Goal: Information Seeking & Learning: Find specific page/section

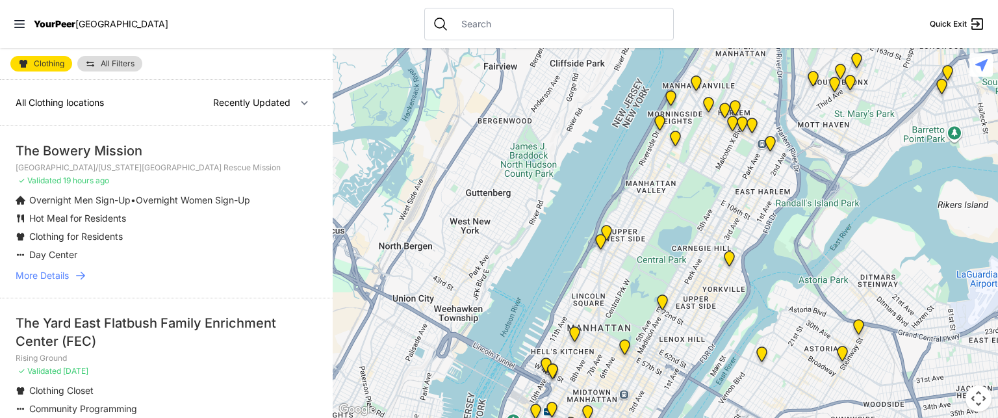
click at [718, 15] on nav "YourPeer [GEOGRAPHIC_DATA] Quick Exit" at bounding box center [499, 24] width 998 height 48
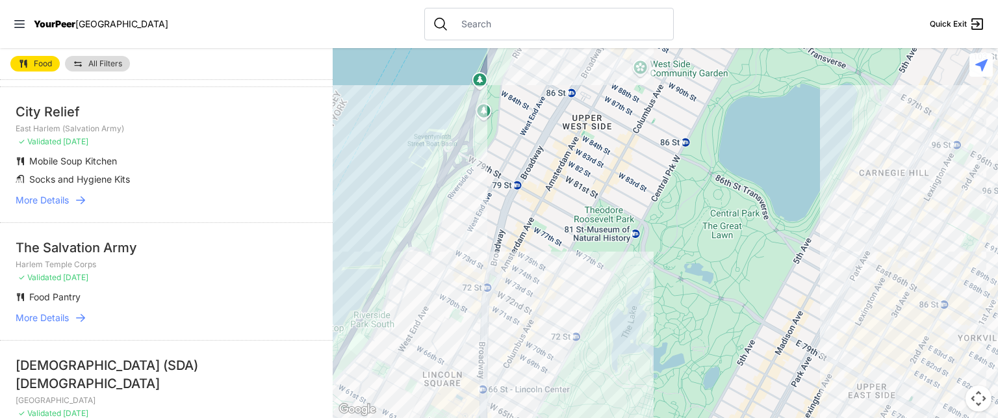
scroll to position [683, 0]
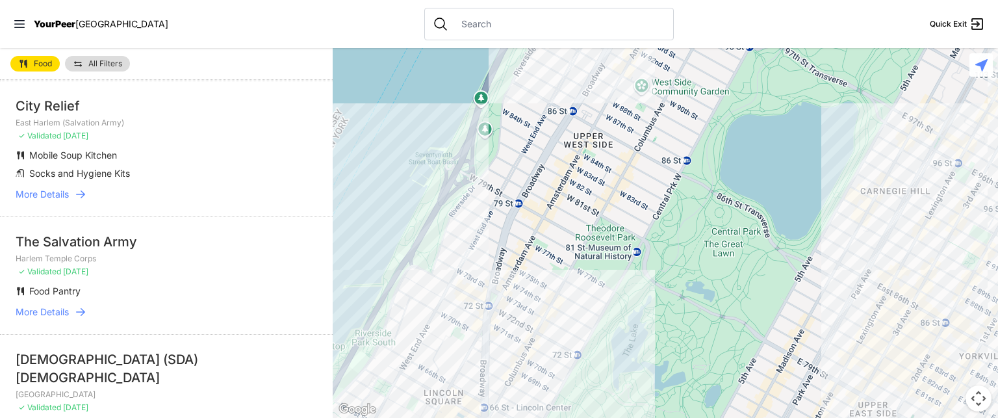
drag, startPoint x: 333, startPoint y: 205, endPoint x: 334, endPoint y: 224, distance: 19.5
click at [334, 224] on div at bounding box center [665, 233] width 665 height 370
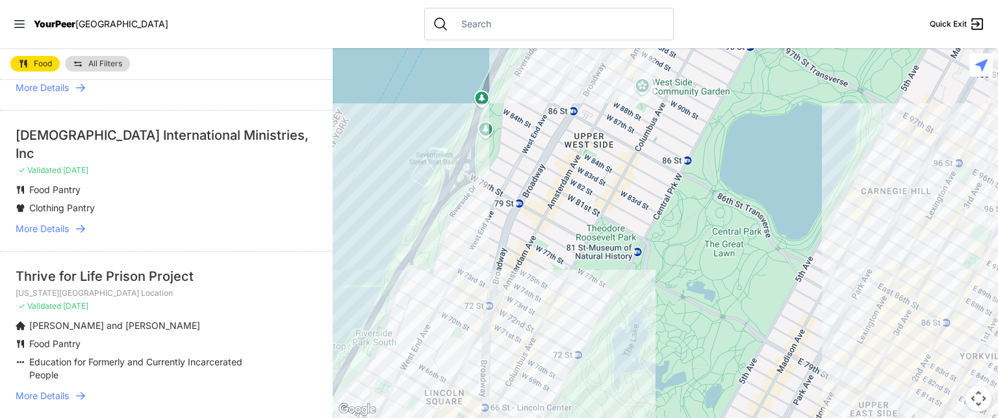
scroll to position [2208, 0]
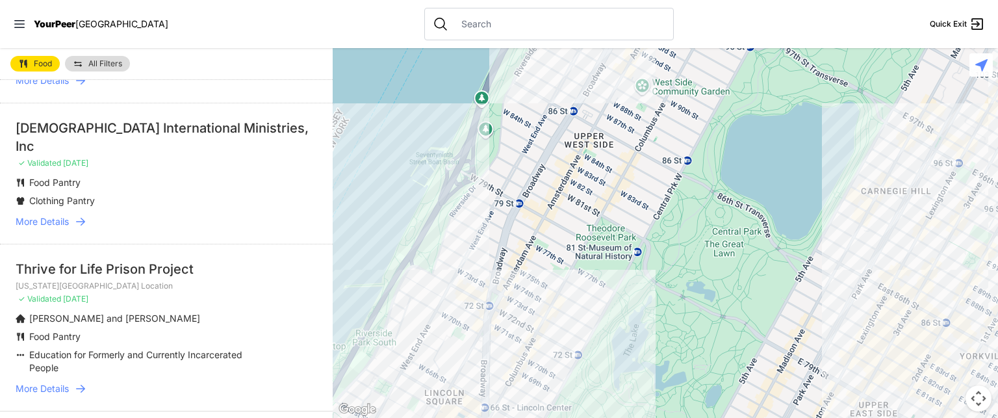
click at [487, 16] on div at bounding box center [548, 24] width 249 height 32
click at [453, 19] on input "text" at bounding box center [559, 24] width 212 height 13
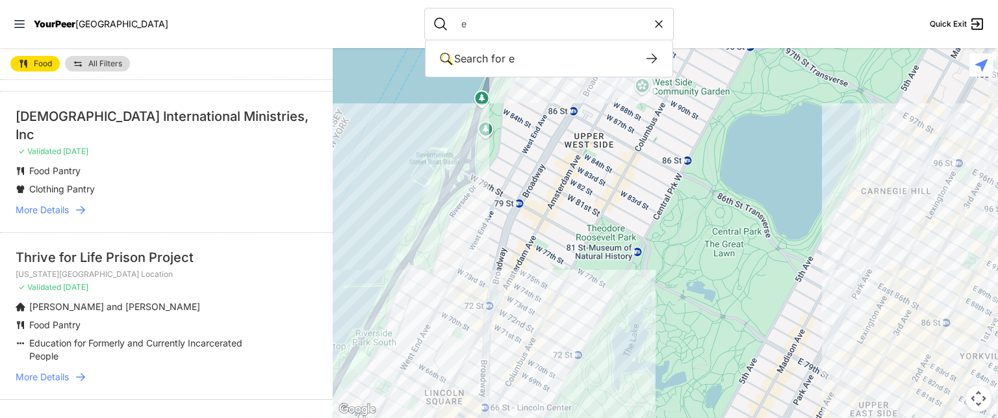
scroll to position [2197, 0]
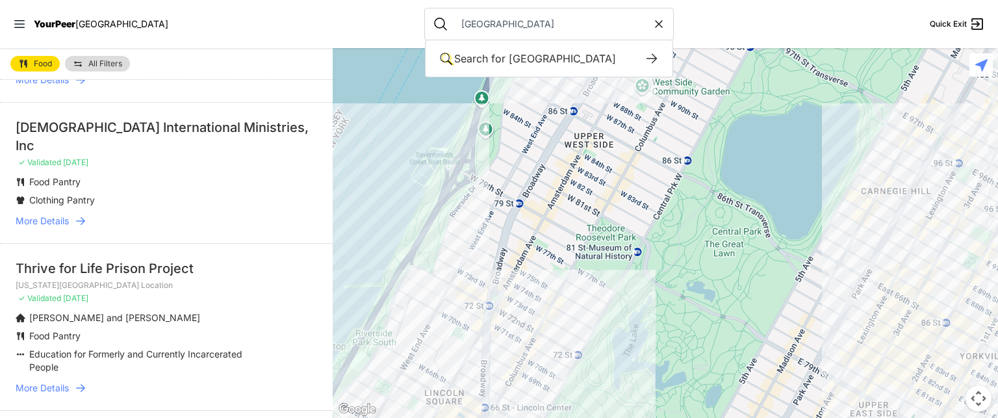
type input "east harlem"
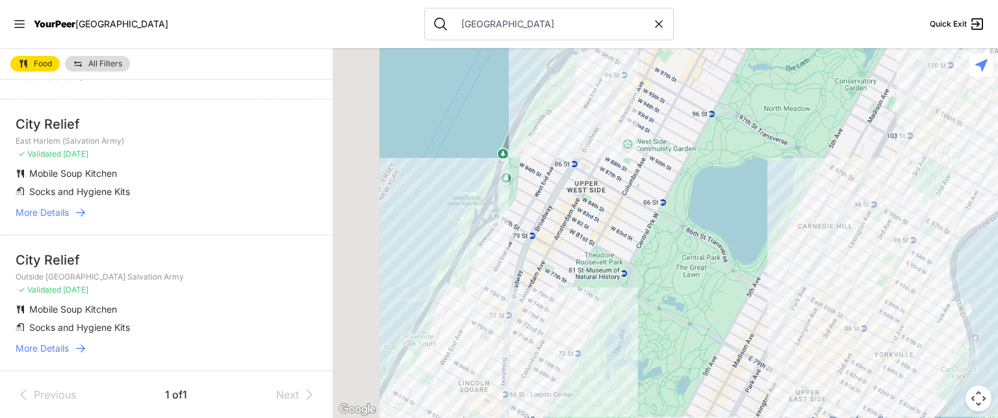
scroll to position [168, 0]
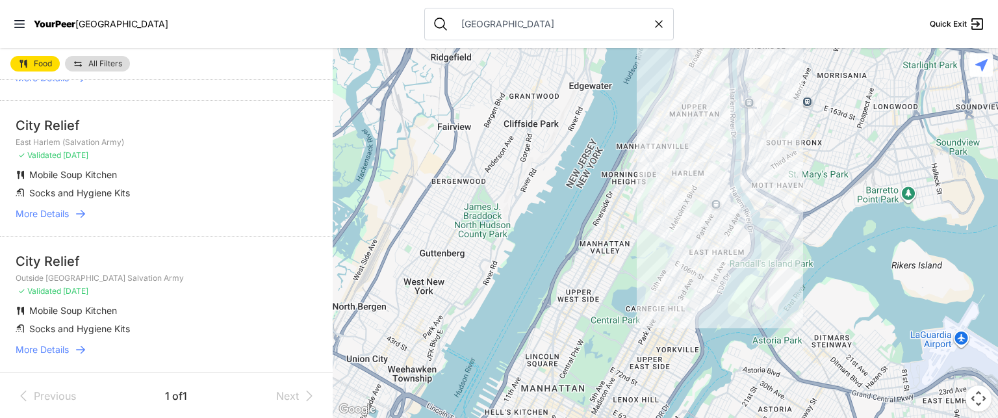
click at [715, 18] on nav "YourPeer NYC east harlem Quick Exit" at bounding box center [499, 24] width 998 height 48
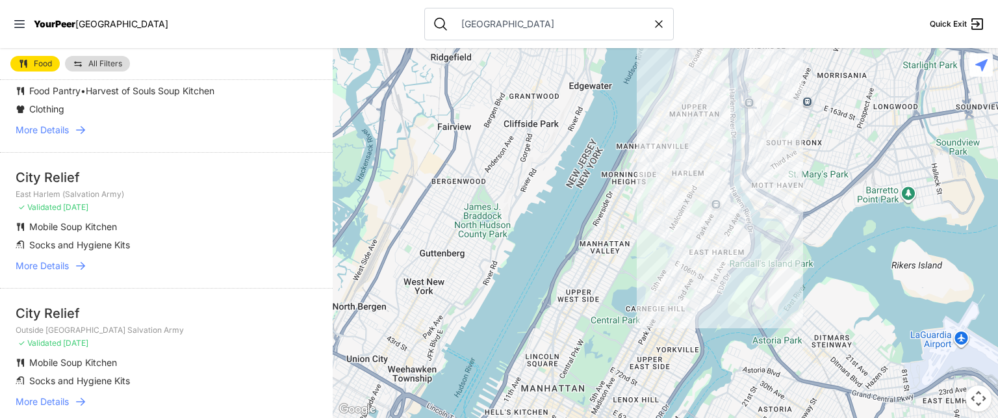
scroll to position [64, 0]
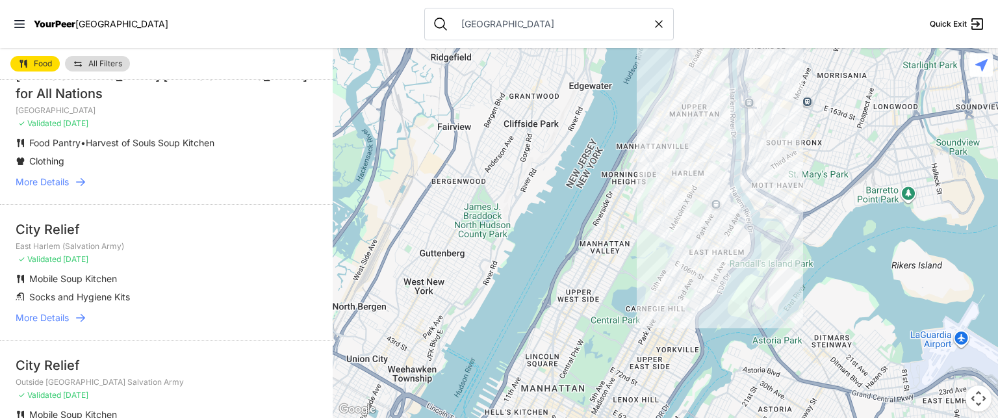
click at [36, 320] on span "More Details" at bounding box center [42, 317] width 53 height 13
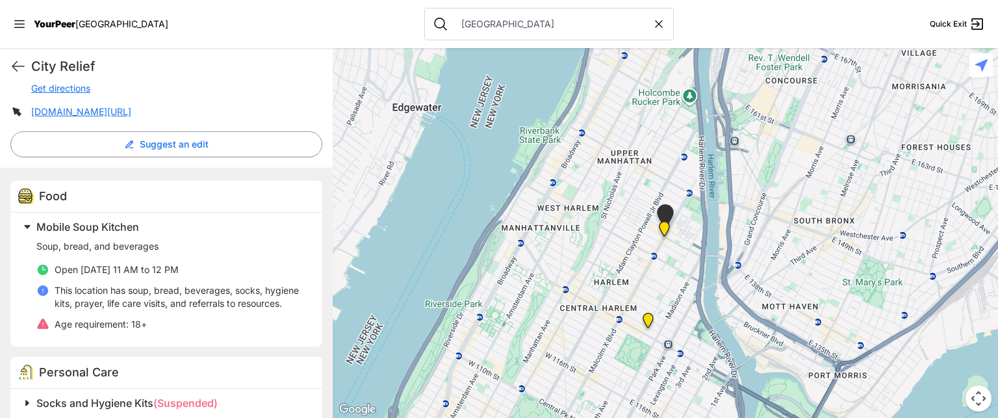
scroll to position [301, 0]
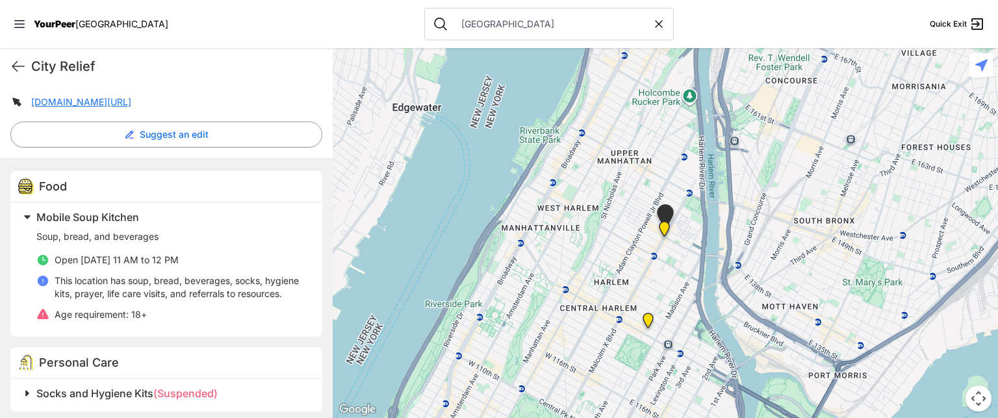
drag, startPoint x: 305, startPoint y: 249, endPoint x: 298, endPoint y: 279, distance: 30.6
click at [298, 279] on div "Mobile Soup Kitchen Soup, bread, and beverages Open Saturday 11 AM to 12 PM Thi…" at bounding box center [166, 270] width 312 height 134
